Goal: Check status: Check status

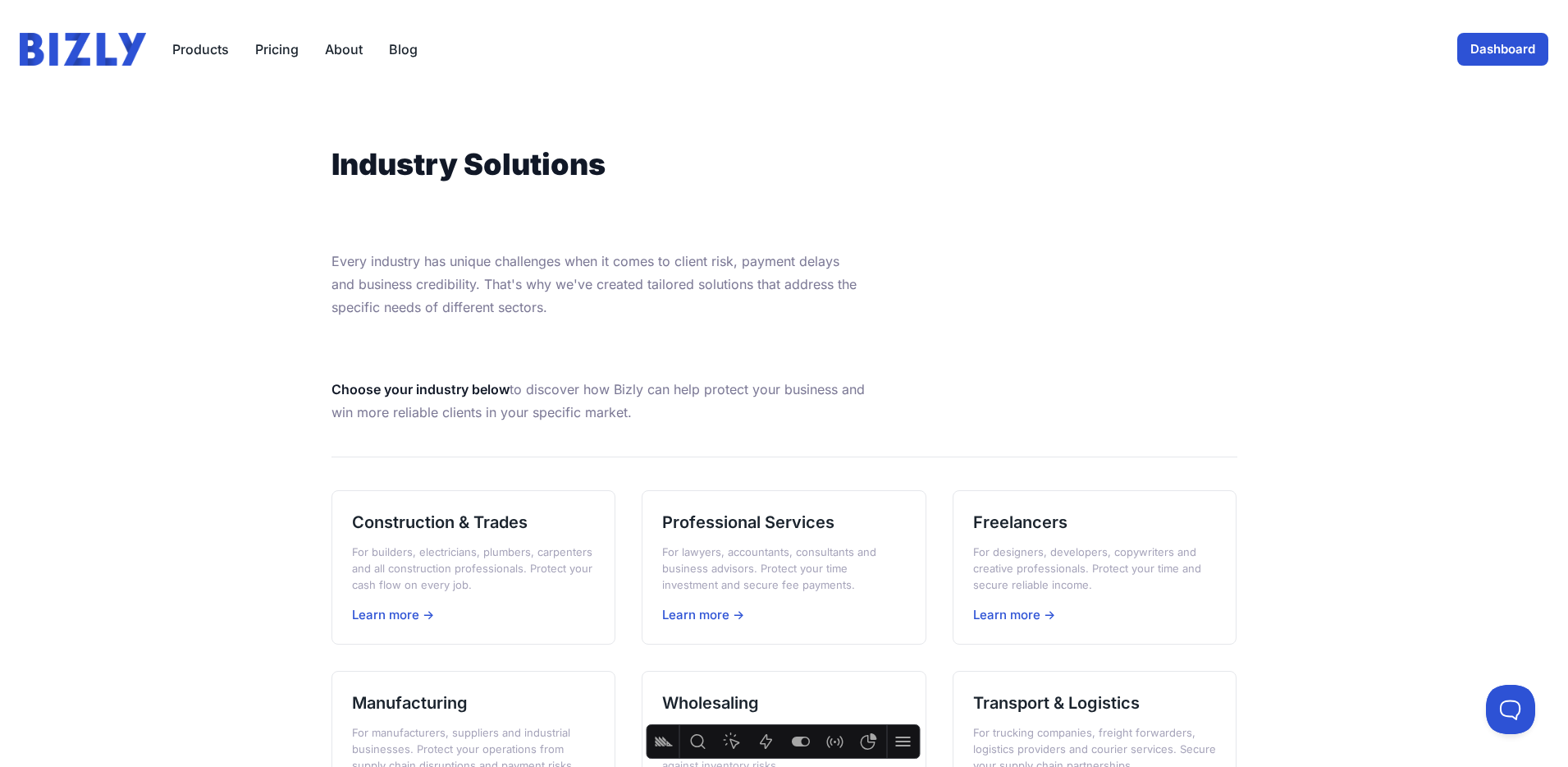
click at [119, 53] on img at bounding box center [83, 49] width 127 height 33
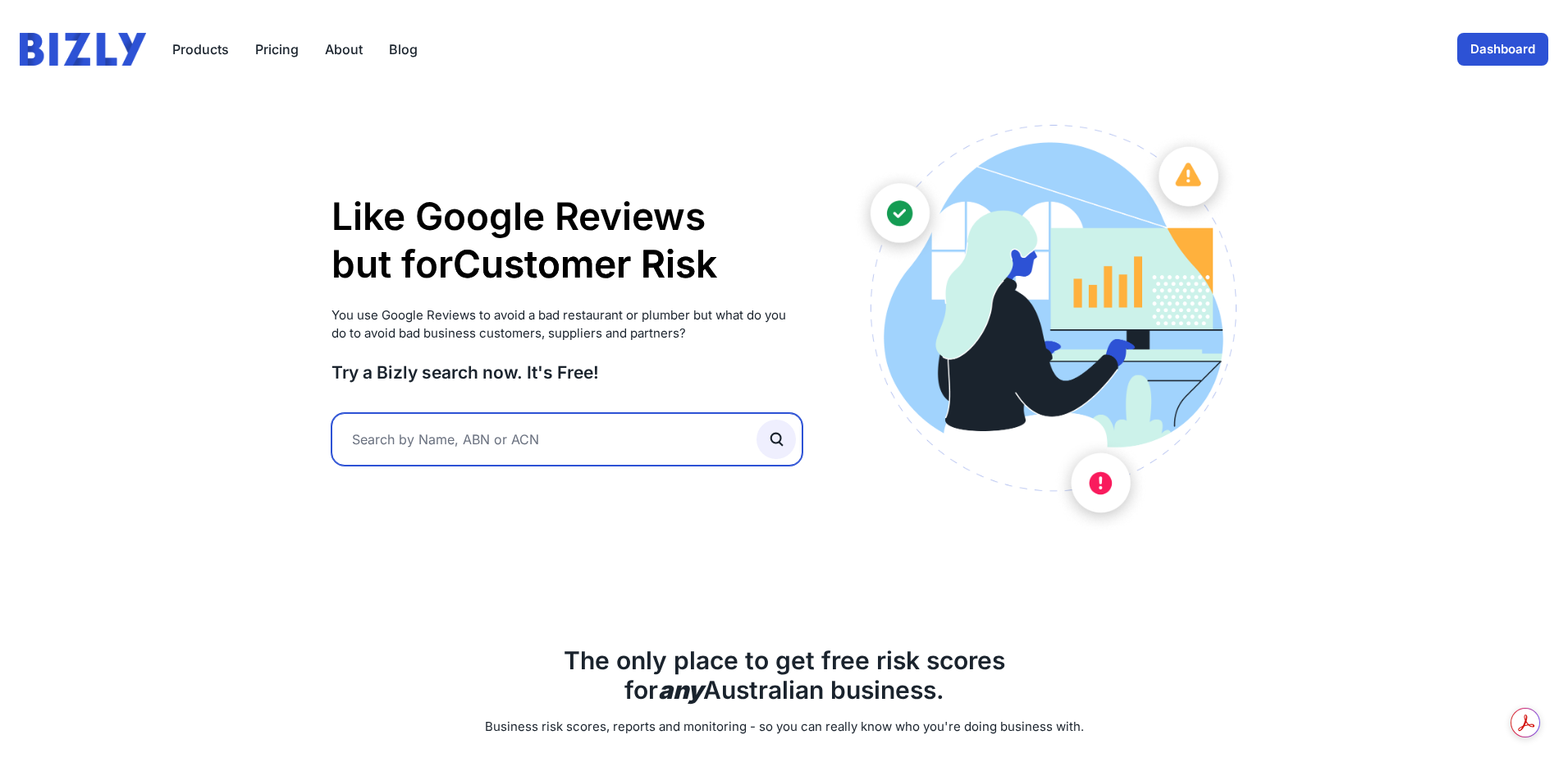
click at [445, 447] on input "text" at bounding box center [567, 439] width 471 height 52
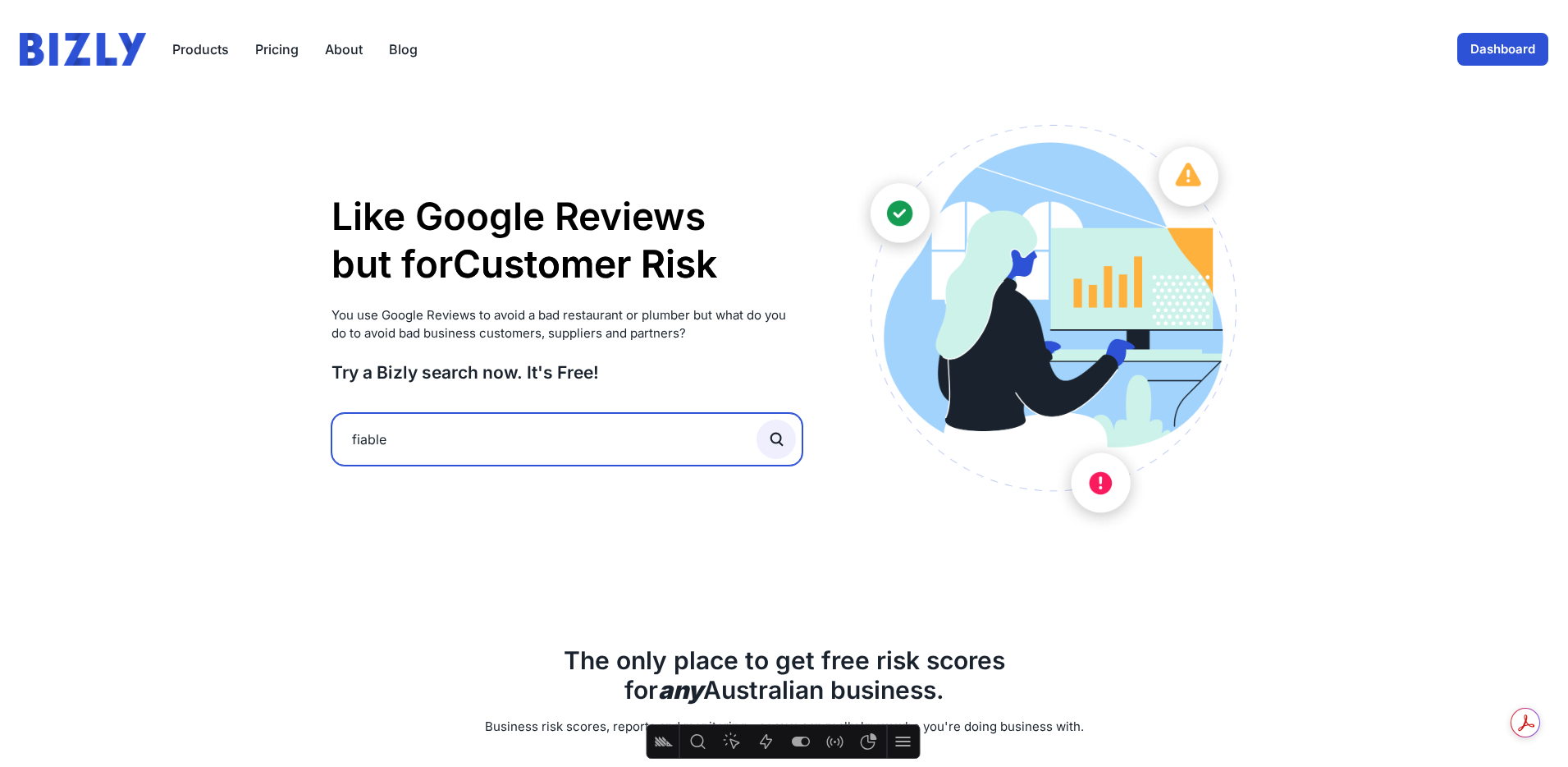
type input "fiable"
click at [757, 419] on button "submit" at bounding box center [777, 439] width 40 height 40
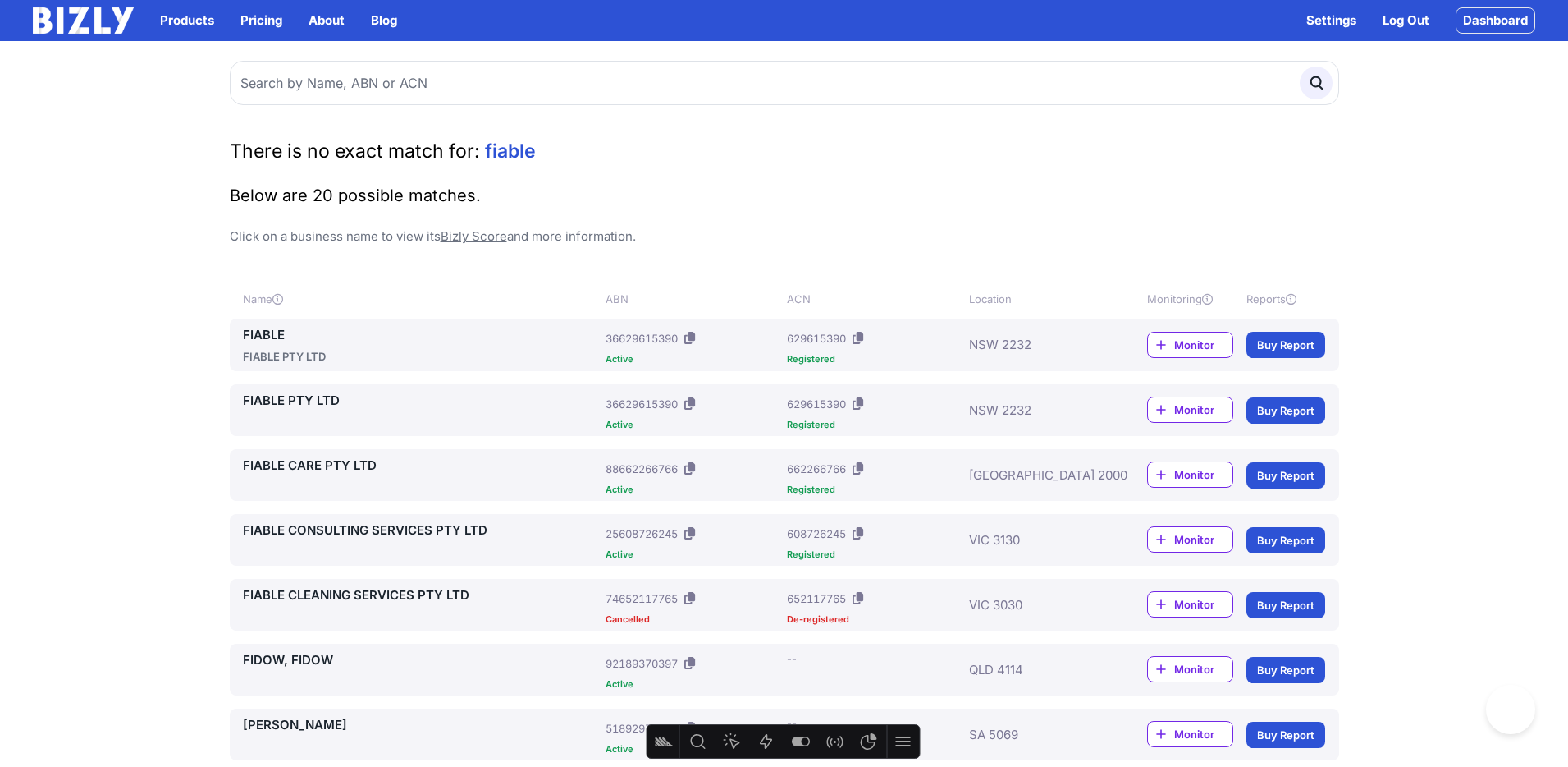
click at [256, 331] on link "FIABLE" at bounding box center [422, 335] width 357 height 20
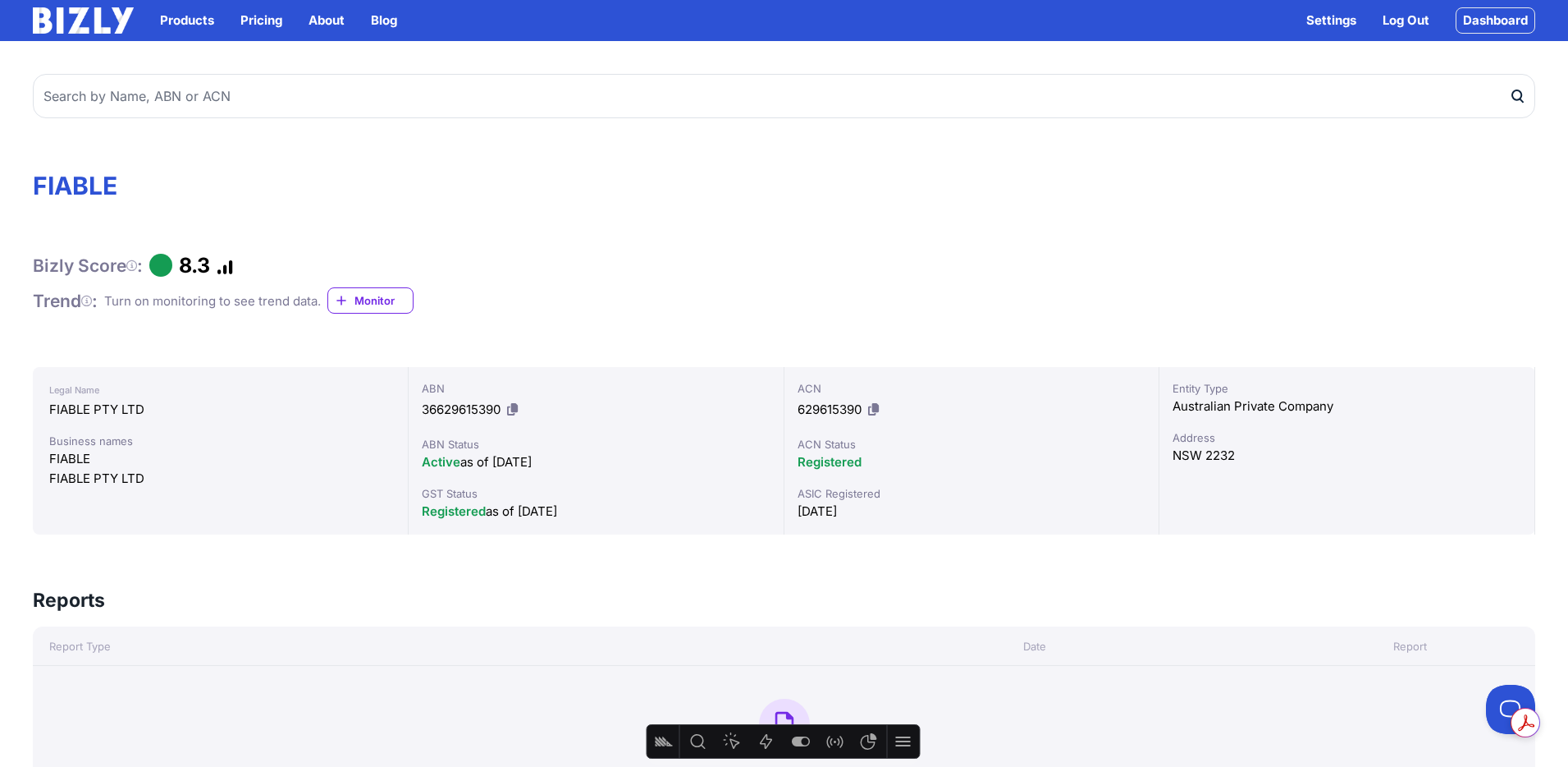
scroll to position [8, 0]
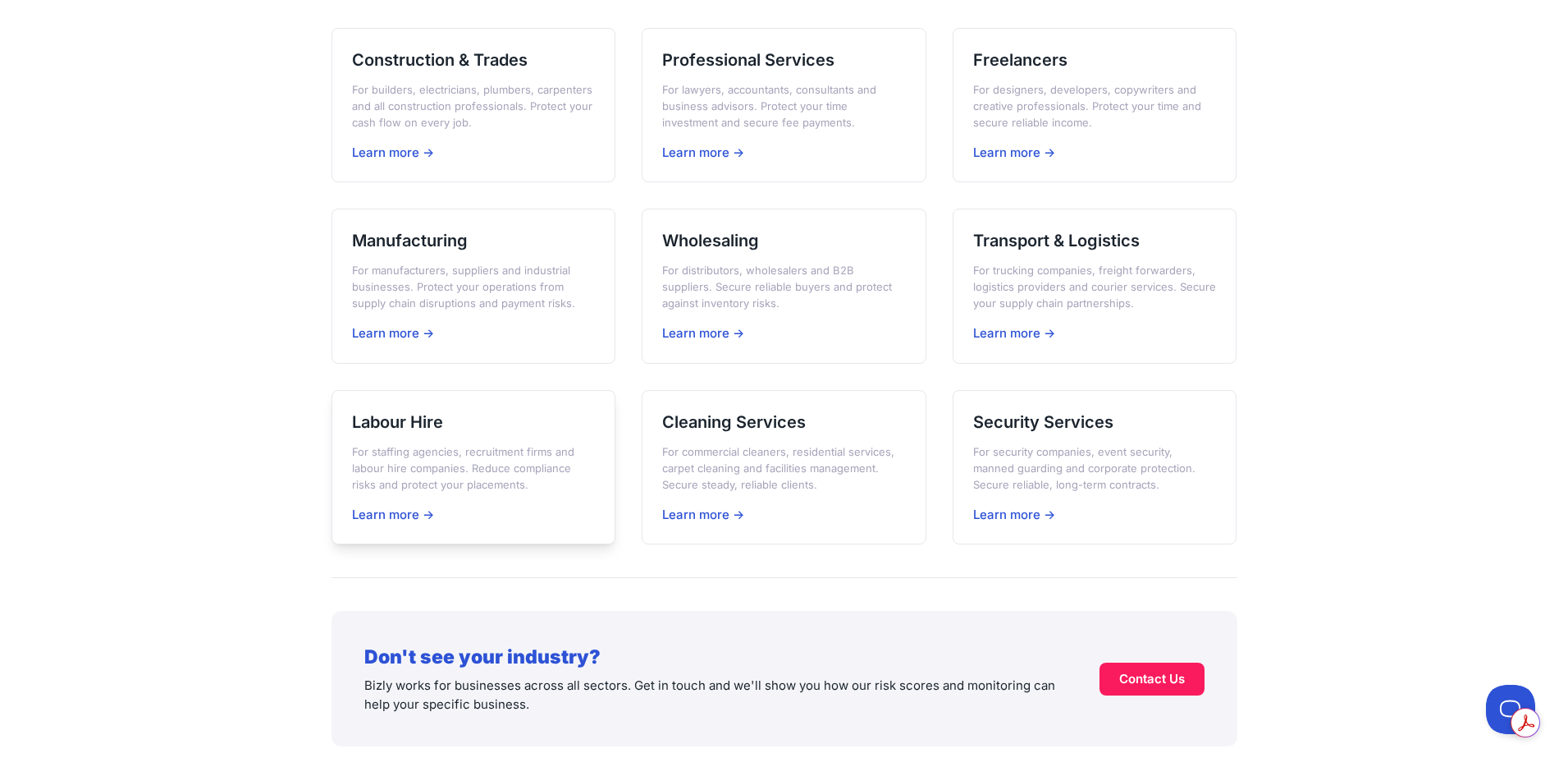
click at [429, 425] on h3 "Labour Hire" at bounding box center [473, 422] width 243 height 23
click at [806, 424] on h3 "Cleaning Services" at bounding box center [784, 422] width 243 height 23
click at [1032, 420] on h3 "Security Services" at bounding box center [1095, 422] width 243 height 23
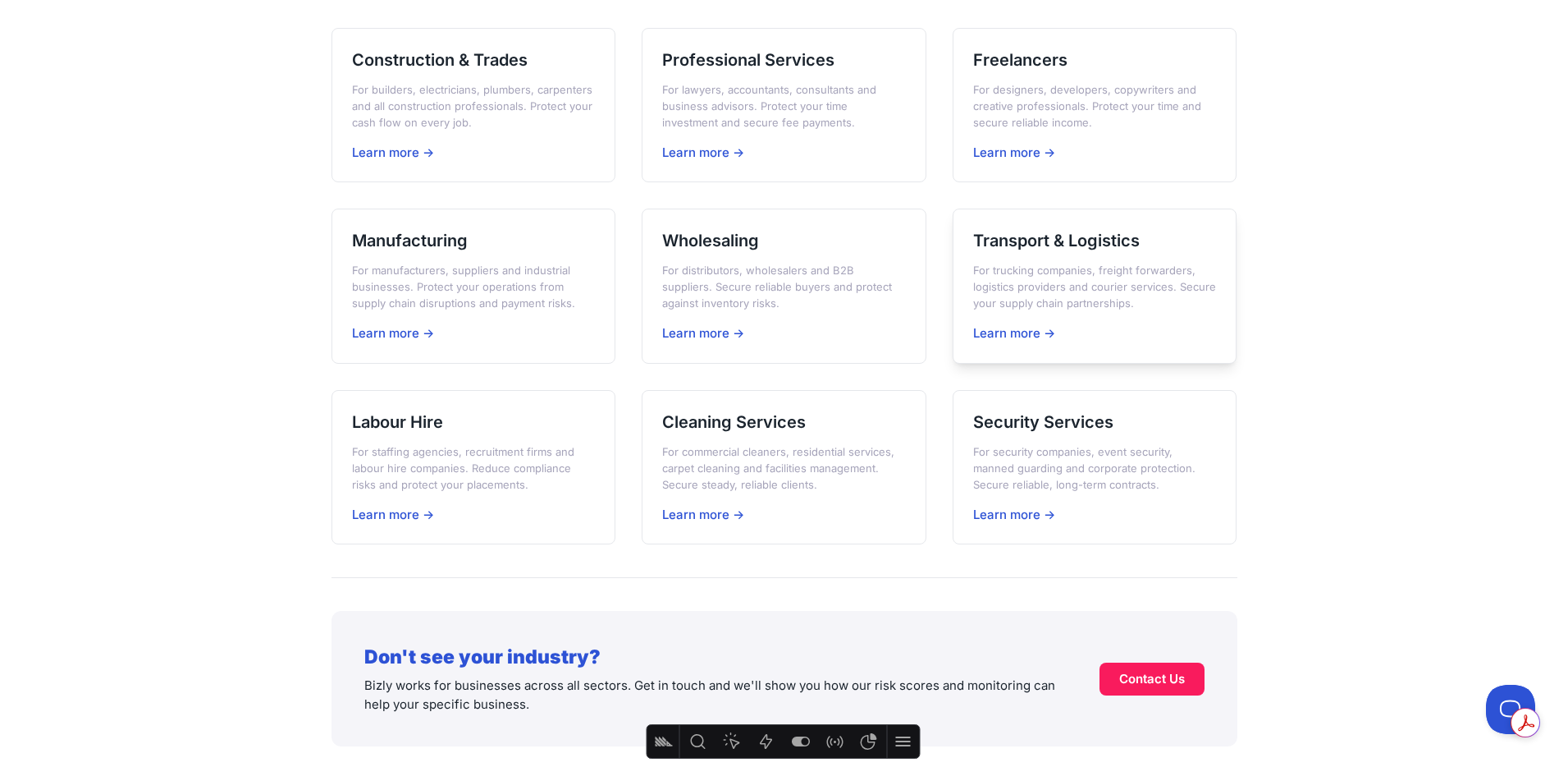
click at [1093, 235] on h3 "Transport & Logistics" at bounding box center [1095, 241] width 243 height 23
click at [1041, 419] on h3 "Security Services" at bounding box center [1095, 422] width 243 height 23
click at [450, 100] on p "For builders, electricians, plumbers, carpenters and all construction professio…" at bounding box center [473, 105] width 243 height 49
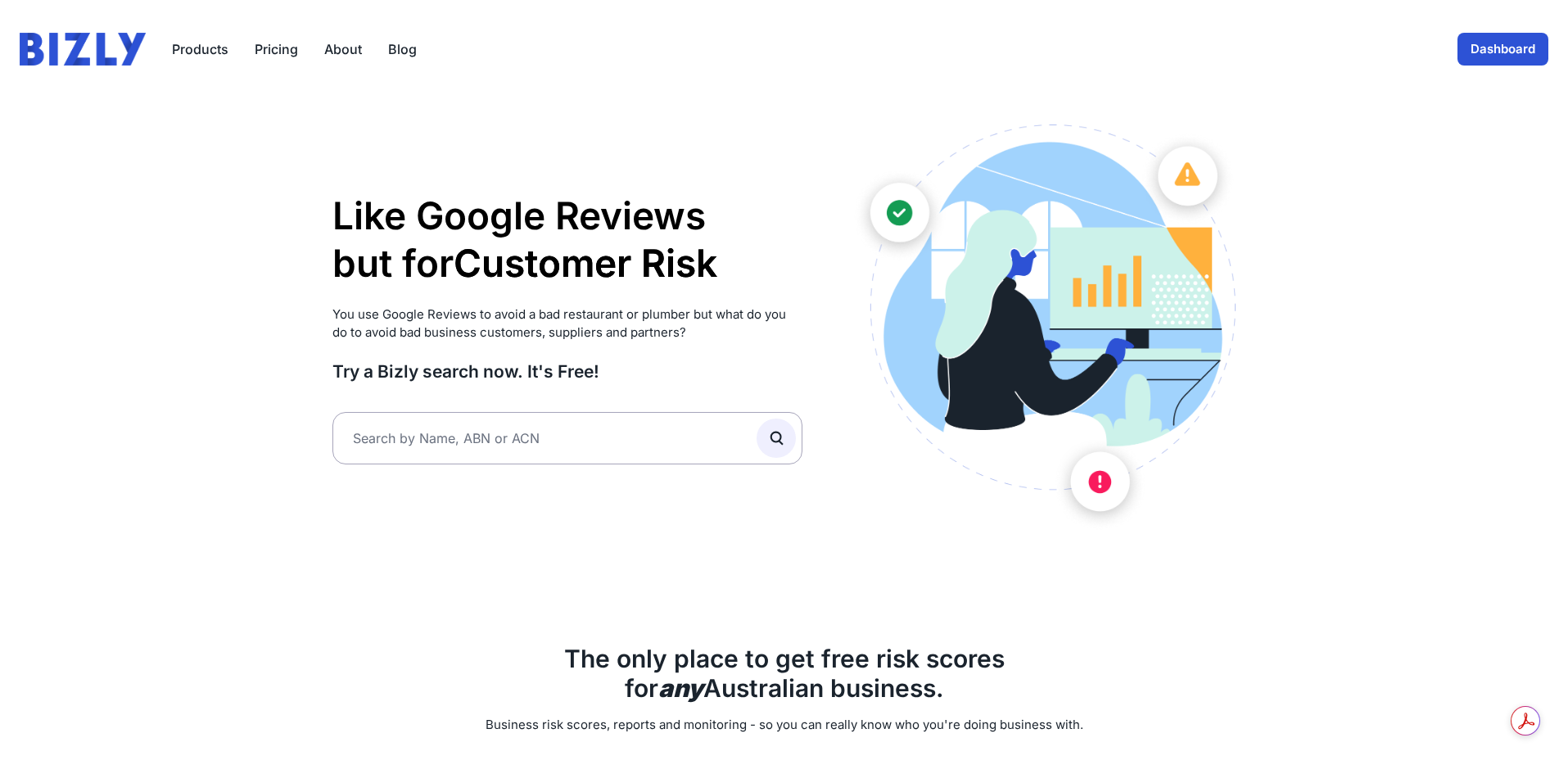
click at [1493, 39] on link "Dashboard" at bounding box center [1503, 49] width 90 height 33
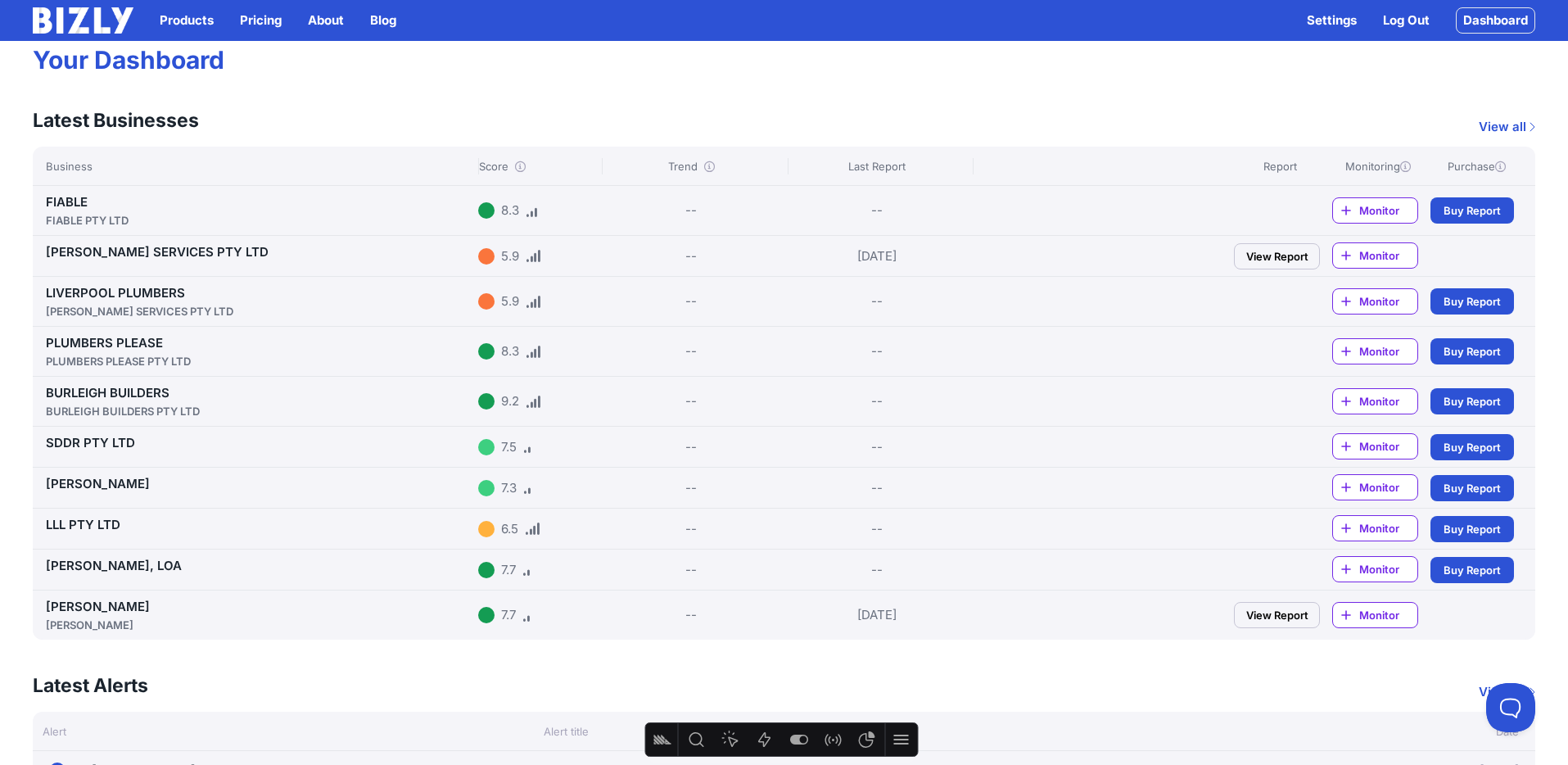
scroll to position [101, 0]
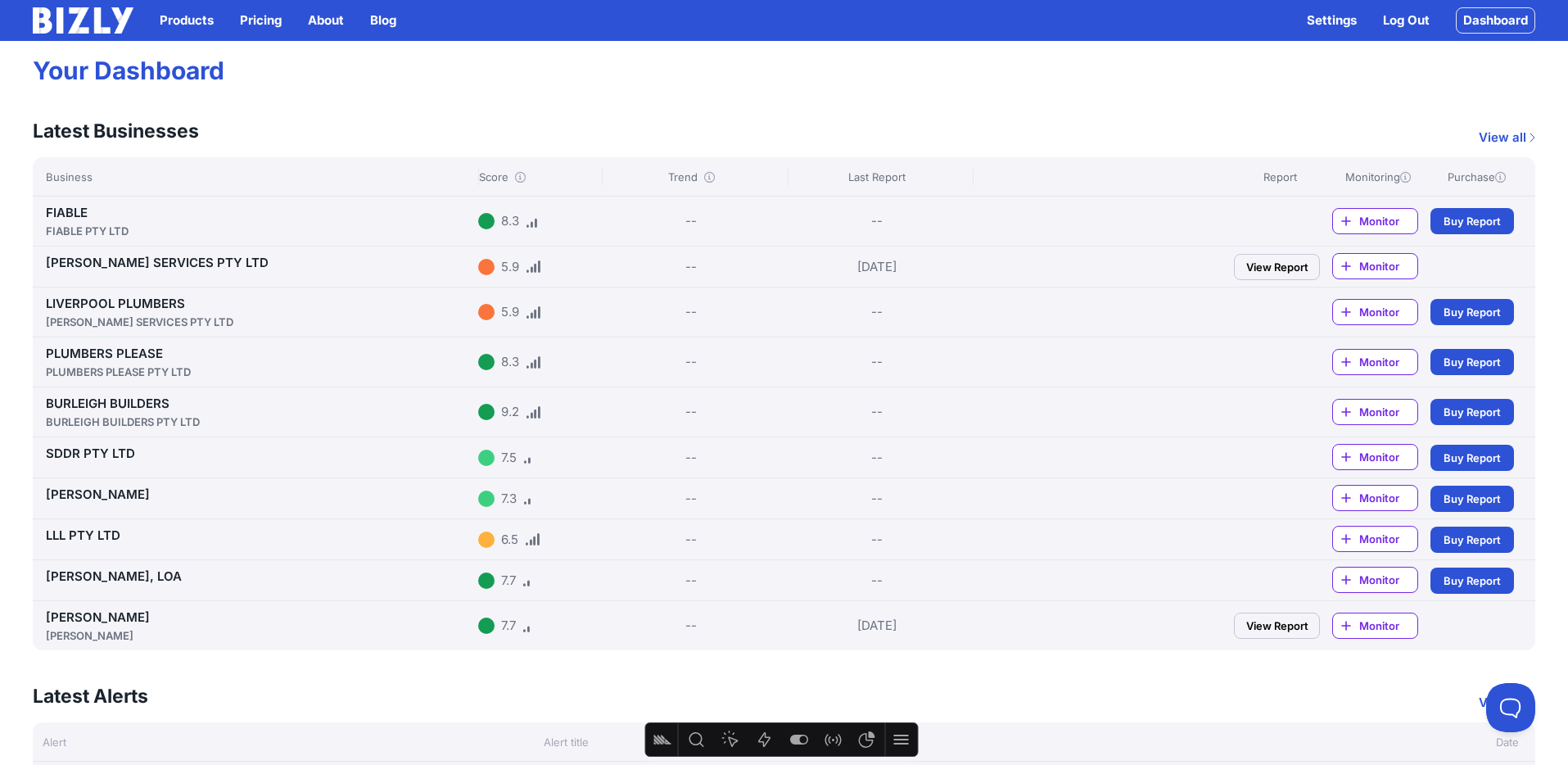
click at [1523, 141] on link "View all" at bounding box center [1506, 138] width 56 height 20
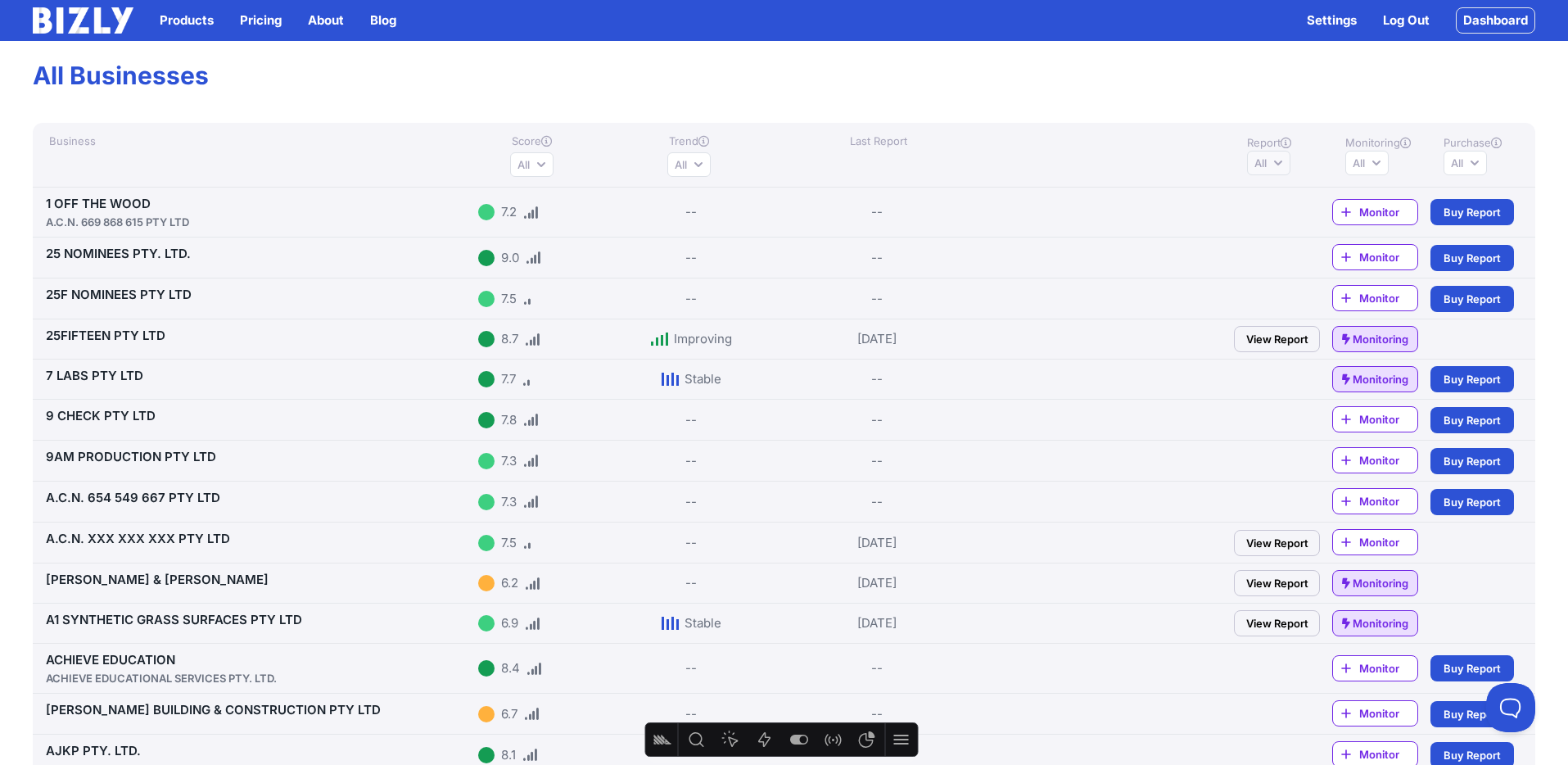
click at [1274, 164] on button "All" at bounding box center [1269, 162] width 43 height 24
click at [1259, 197] on input "Has report" at bounding box center [1260, 196] width 13 height 13
radio input "true"
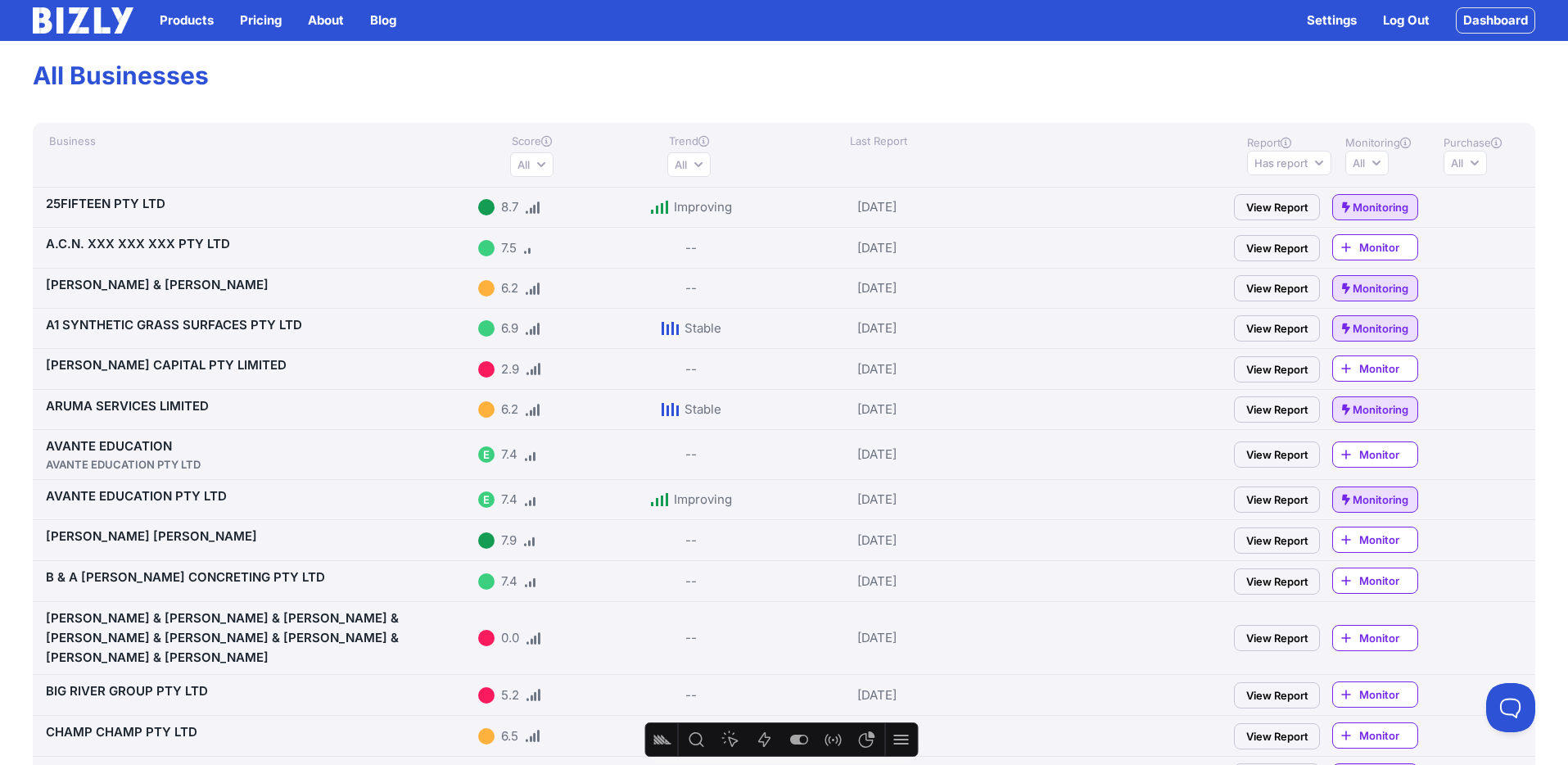
click at [1267, 366] on link "View Report" at bounding box center [1277, 369] width 86 height 26
click at [243, 365] on link "[PERSON_NAME] CAPITAL PTY LIMITED" at bounding box center [166, 364] width 241 height 15
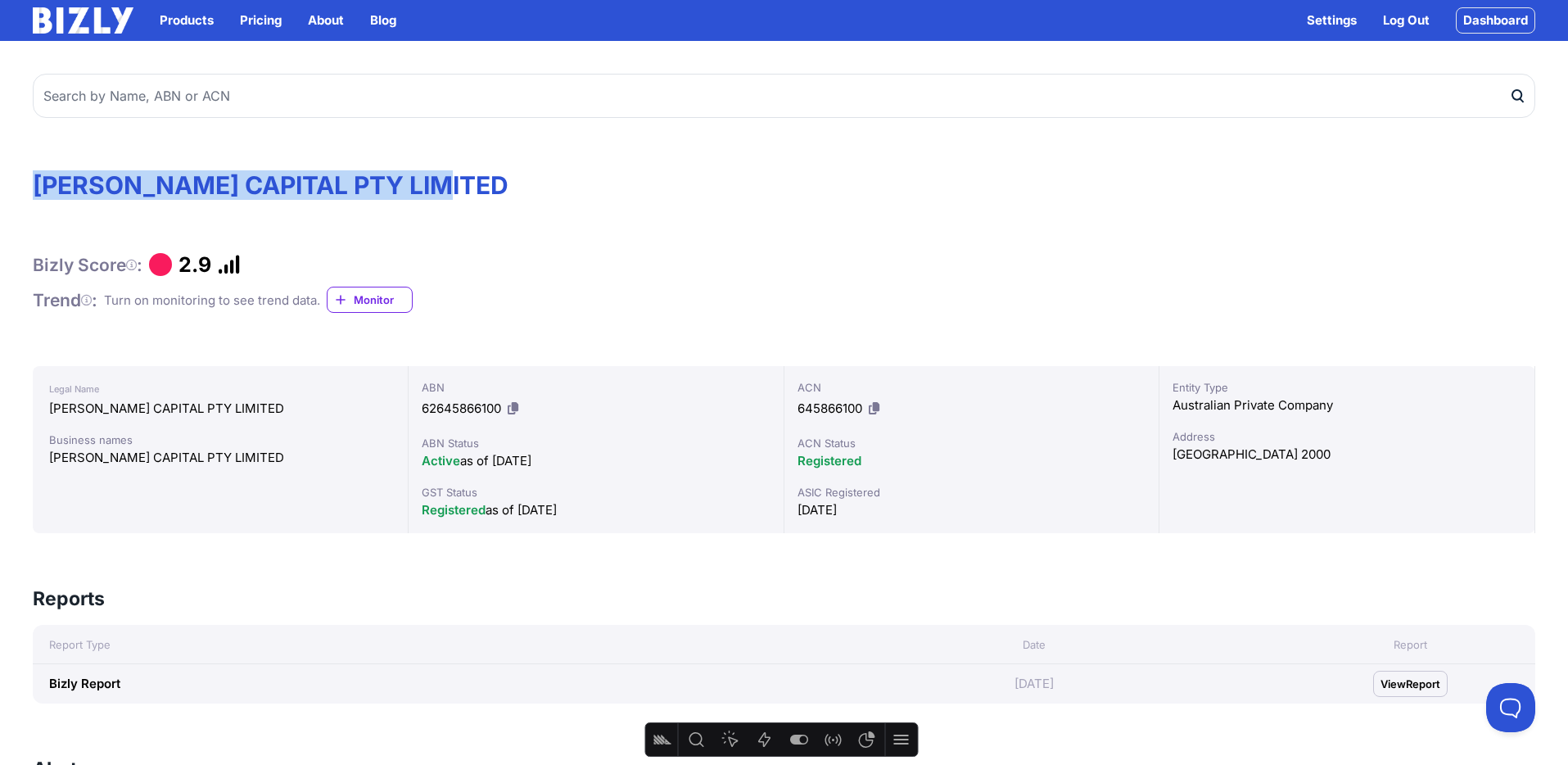
drag, startPoint x: 467, startPoint y: 187, endPoint x: 22, endPoint y: 219, distance: 446.1
copy h1 "[PERSON_NAME] CAPITAL PTY LIMITED"
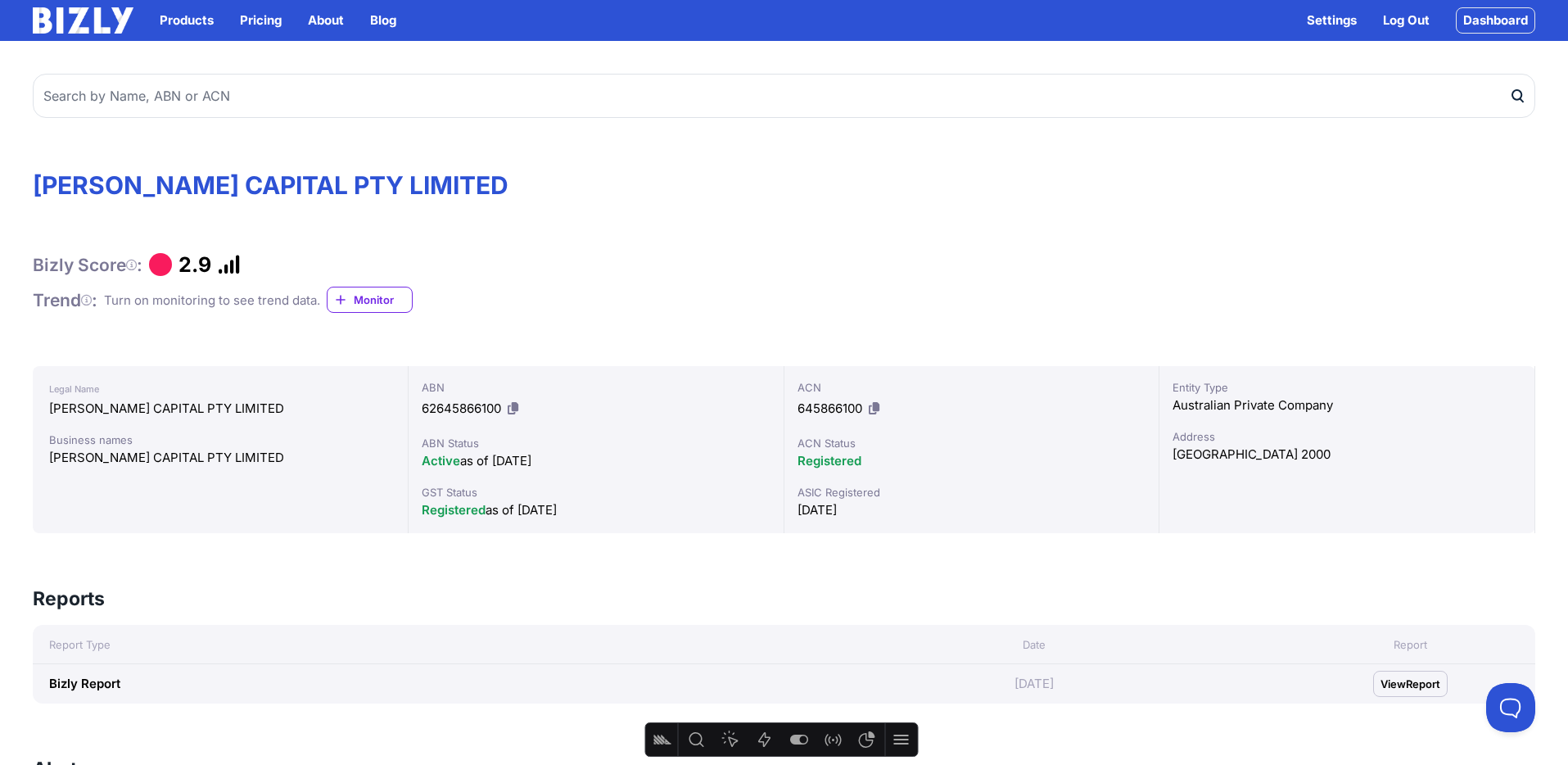
click at [392, 305] on span "Monitor" at bounding box center [383, 299] width 58 height 16
click at [395, 297] on span "Monitor" at bounding box center [383, 299] width 58 height 16
click at [89, 301] on icon at bounding box center [86, 301] width 11 height 1
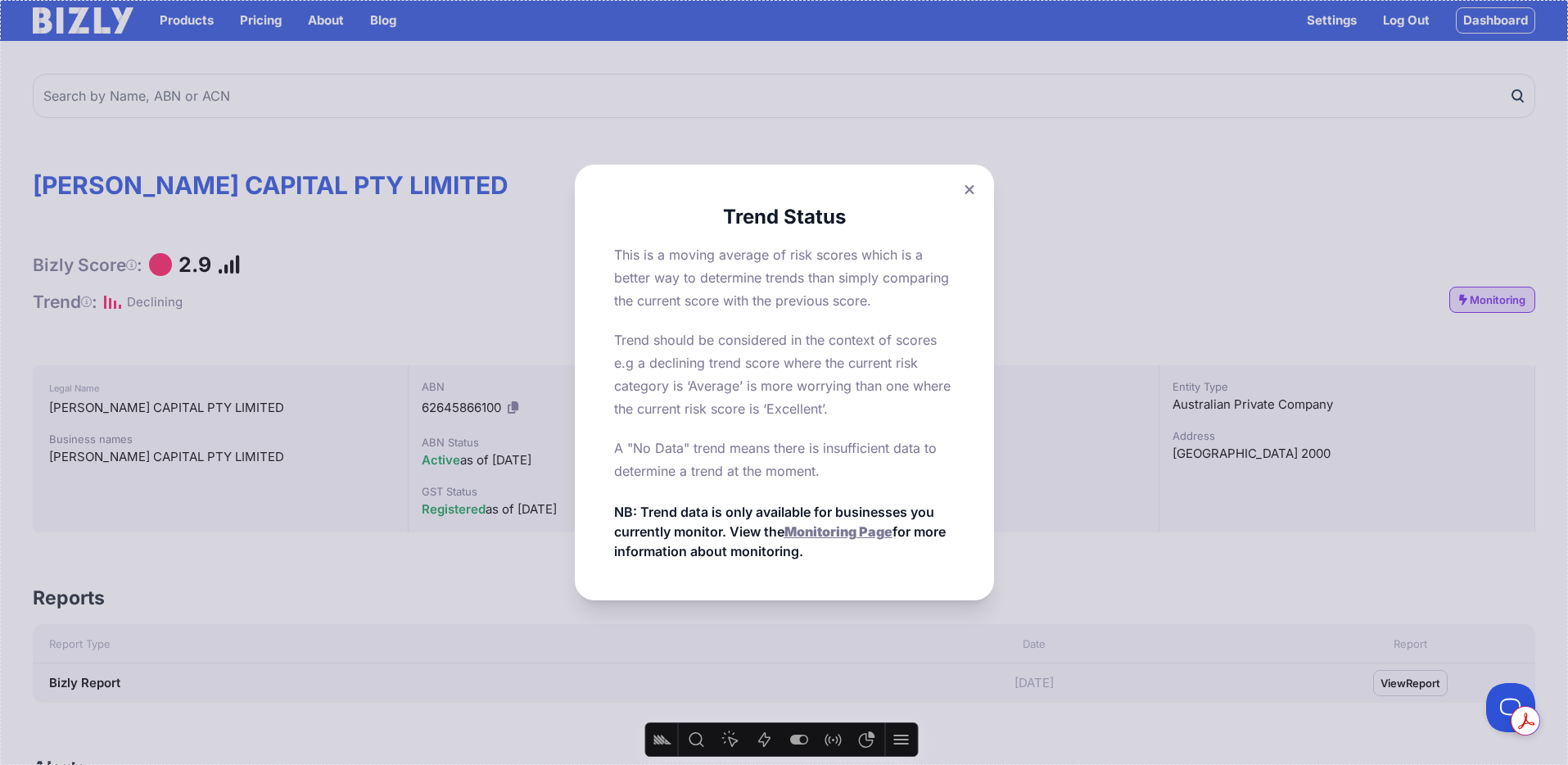
click at [978, 190] on button at bounding box center [969, 189] width 23 height 24
